Goal: Information Seeking & Learning: Understand process/instructions

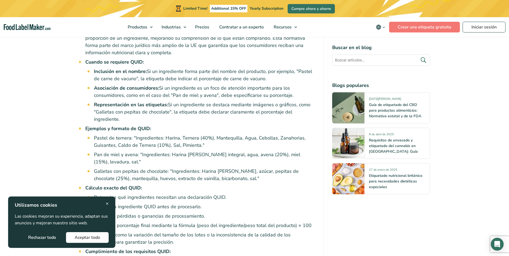
scroll to position [536, 0]
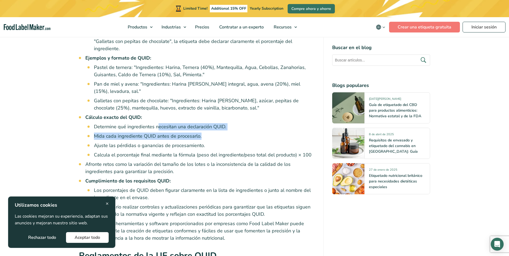
drag, startPoint x: 158, startPoint y: 125, endPoint x: 213, endPoint y: 130, distance: 55.0
click at [213, 130] on ul "Determine qué ingredientes necesitan una declaración QUID. Mida cada ingredient…" at bounding box center [204, 140] width 221 height 35
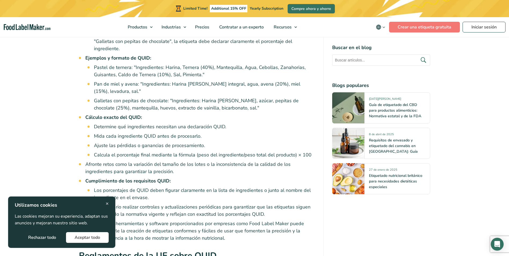
click at [215, 138] on li "Mida cada ingrediente QUID antes de procesarlo." at bounding box center [204, 135] width 221 height 7
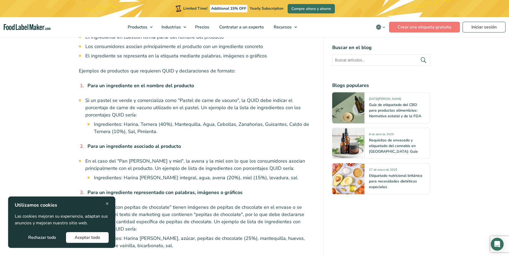
scroll to position [965, 0]
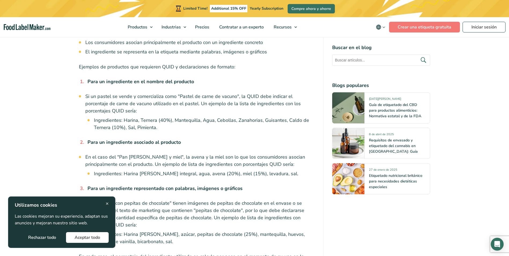
click at [111, 201] on div "× Utilizamos cookies Las cookies mejoran su experiencia, adaptan sus anuncios y…" at bounding box center [61, 221] width 107 height 51
click at [109, 201] on div "× Utilizamos cookies Las cookies mejoran su experiencia, adaptan sus anuncios y…" at bounding box center [61, 221] width 107 height 51
click at [108, 202] on span "×" at bounding box center [107, 203] width 3 height 7
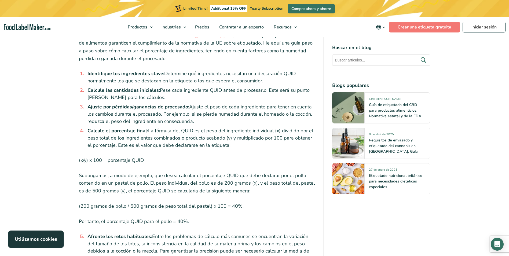
scroll to position [1287, 0]
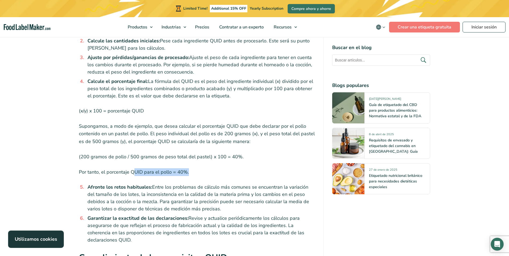
drag, startPoint x: 147, startPoint y: 159, endPoint x: 194, endPoint y: 162, distance: 47.1
click at [194, 168] on p "Por tanto, el porcentaje QUID para el pollo = 40%." at bounding box center [197, 172] width 236 height 8
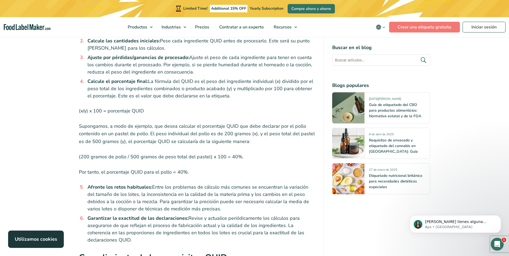
scroll to position [0, 0]
drag, startPoint x: 150, startPoint y: 120, endPoint x: 251, endPoint y: 123, distance: 101.4
click at [251, 123] on p "Supongamos, a modo de ejemplo, que desea calcular el porcentaje QUID que debe d…" at bounding box center [197, 133] width 236 height 23
drag, startPoint x: 251, startPoint y: 123, endPoint x: 272, endPoint y: 122, distance: 20.9
click at [272, 122] on p "Supongamos, a modo de ejemplo, que desea calcular el porcentaje QUID que debe d…" at bounding box center [197, 133] width 236 height 23
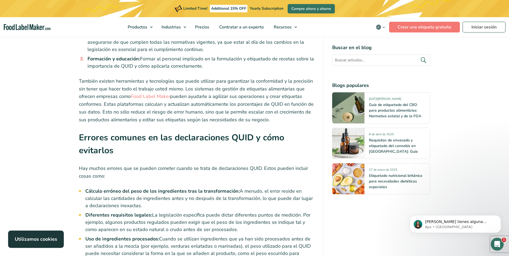
scroll to position [1582, 0]
drag, startPoint x: 184, startPoint y: 183, endPoint x: 218, endPoint y: 181, distance: 34.1
click at [218, 187] on strong "Cálculo erróneo del peso de los ingredientes tras la transformación:" at bounding box center [162, 190] width 154 height 6
drag, startPoint x: 218, startPoint y: 181, endPoint x: 212, endPoint y: 197, distance: 17.1
click at [212, 197] on li "Cálculo erróneo del peso de los ingredientes tras la transformación: A menudo, …" at bounding box center [200, 198] width 230 height 22
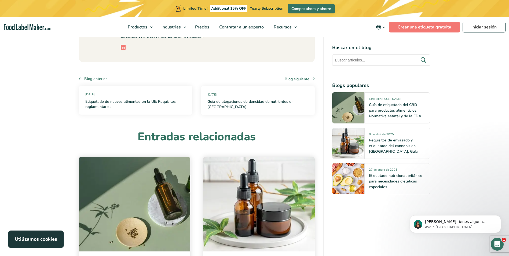
scroll to position [2387, 0]
